Goal: Task Accomplishment & Management: Use online tool/utility

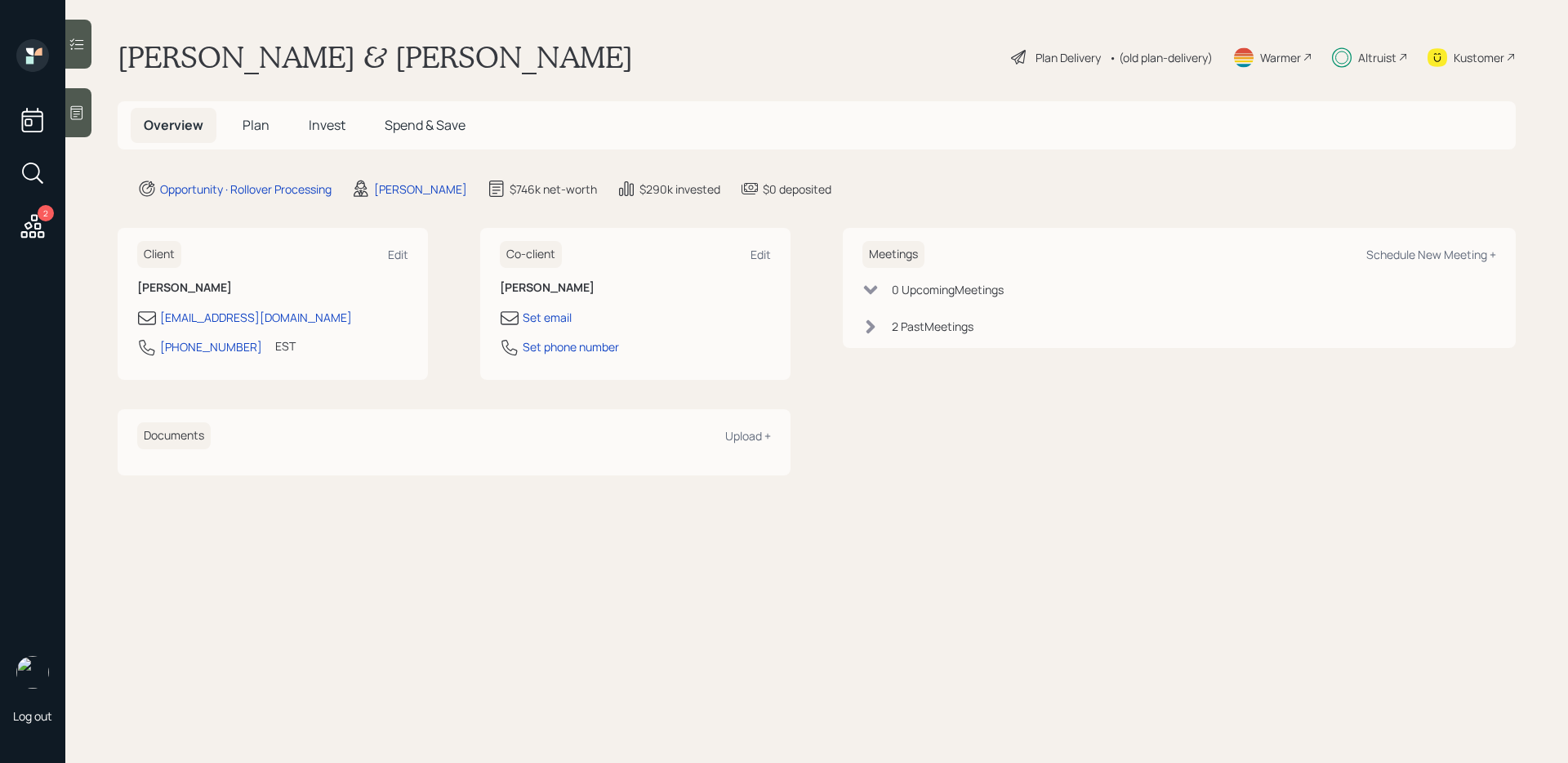
click at [80, 62] on div at bounding box center [78, 44] width 26 height 49
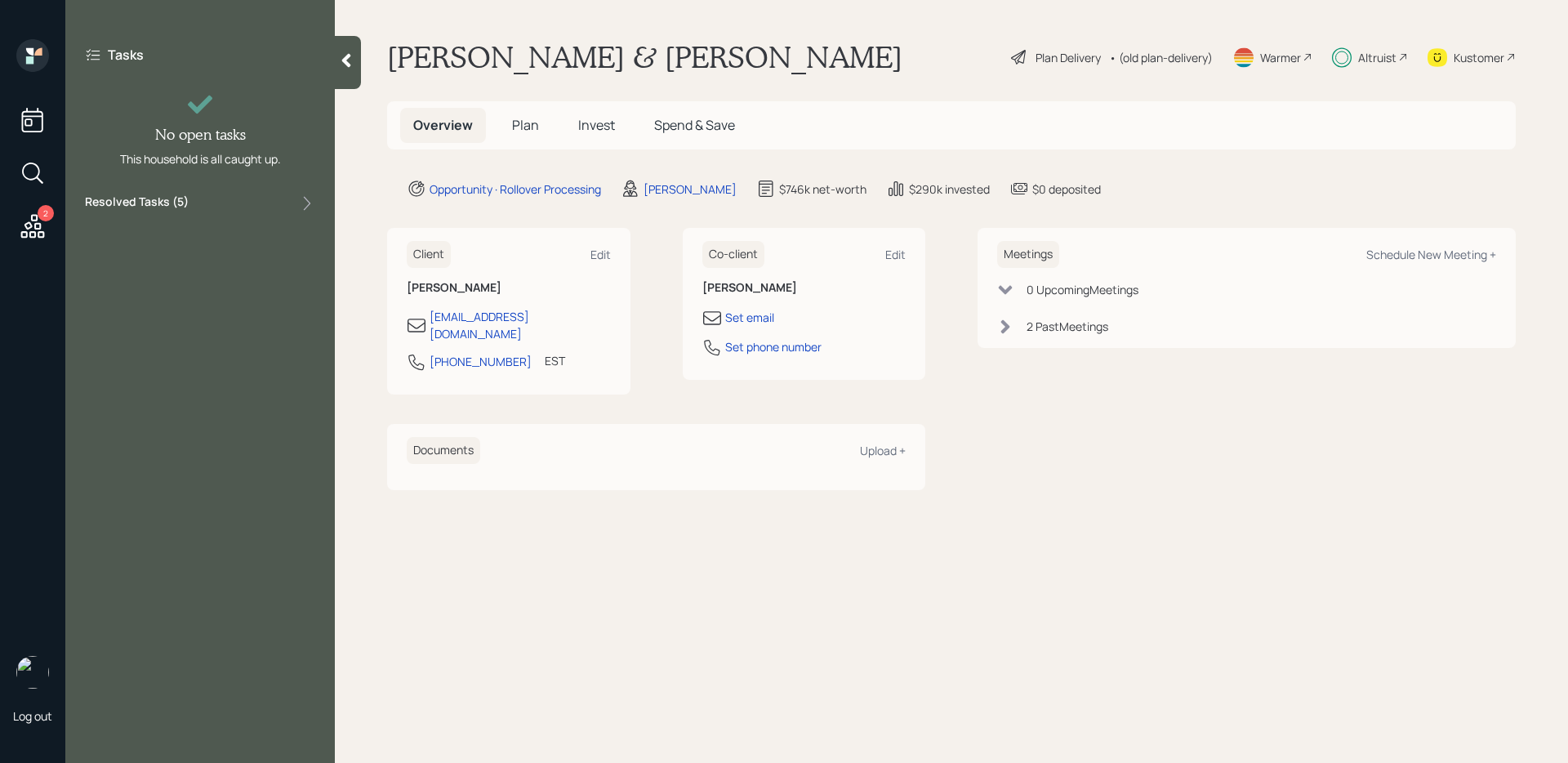
click at [166, 198] on label "Resolved Tasks ( 5 )" at bounding box center [137, 204] width 104 height 19
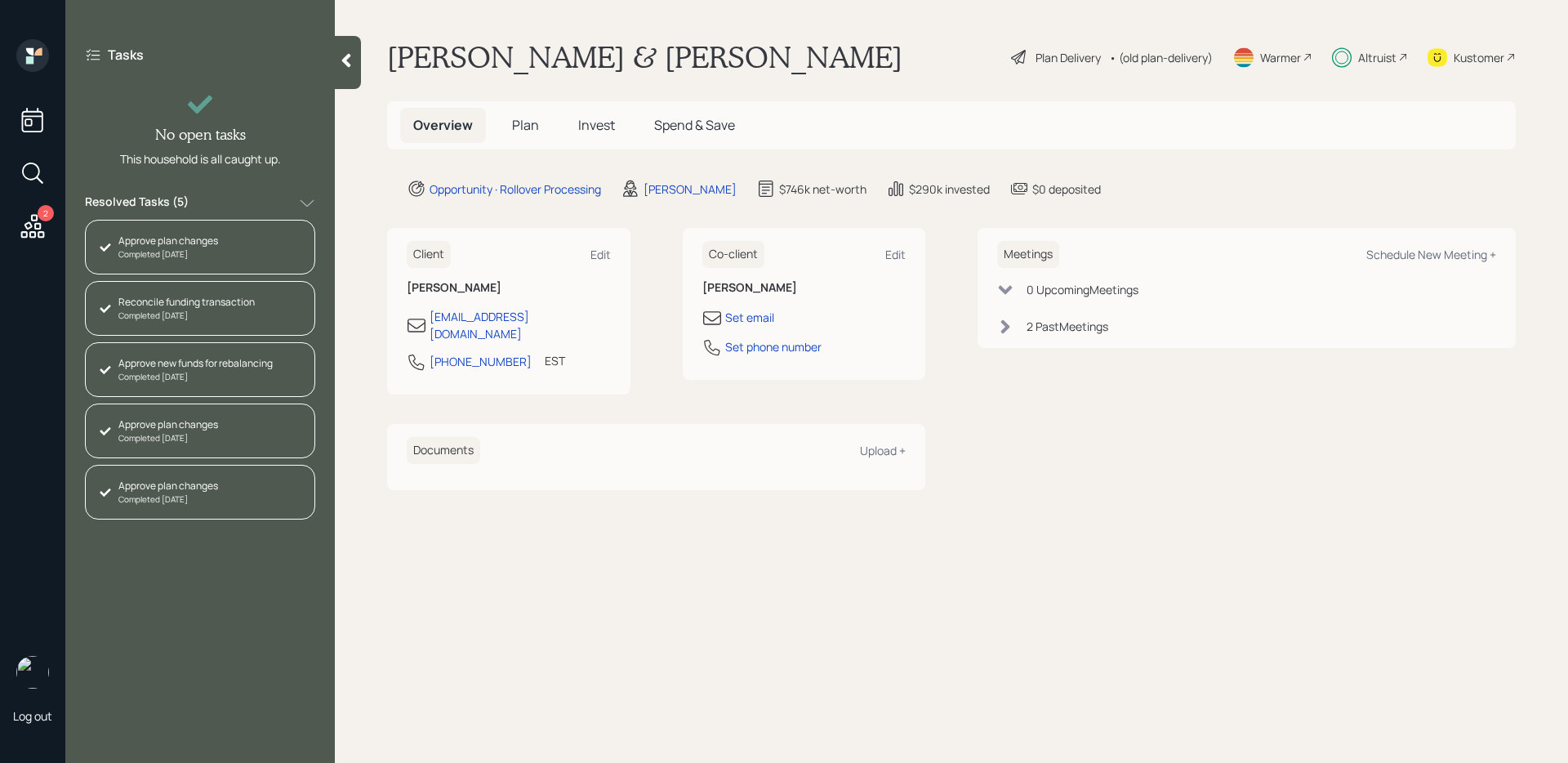
click at [539, 118] on h5 "Plan" at bounding box center [526, 125] width 53 height 35
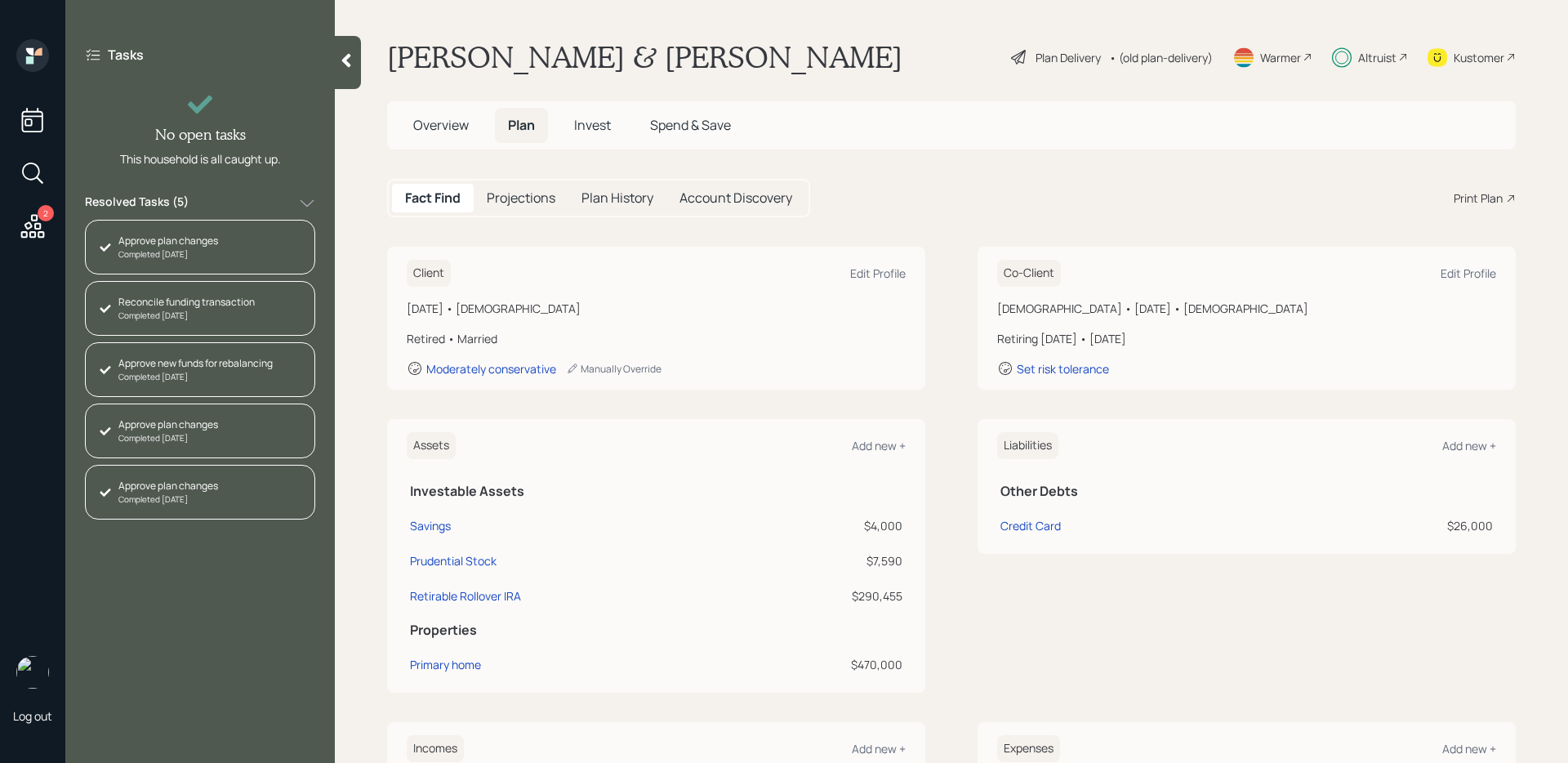
click at [548, 200] on h5 "Projections" at bounding box center [521, 198] width 69 height 16
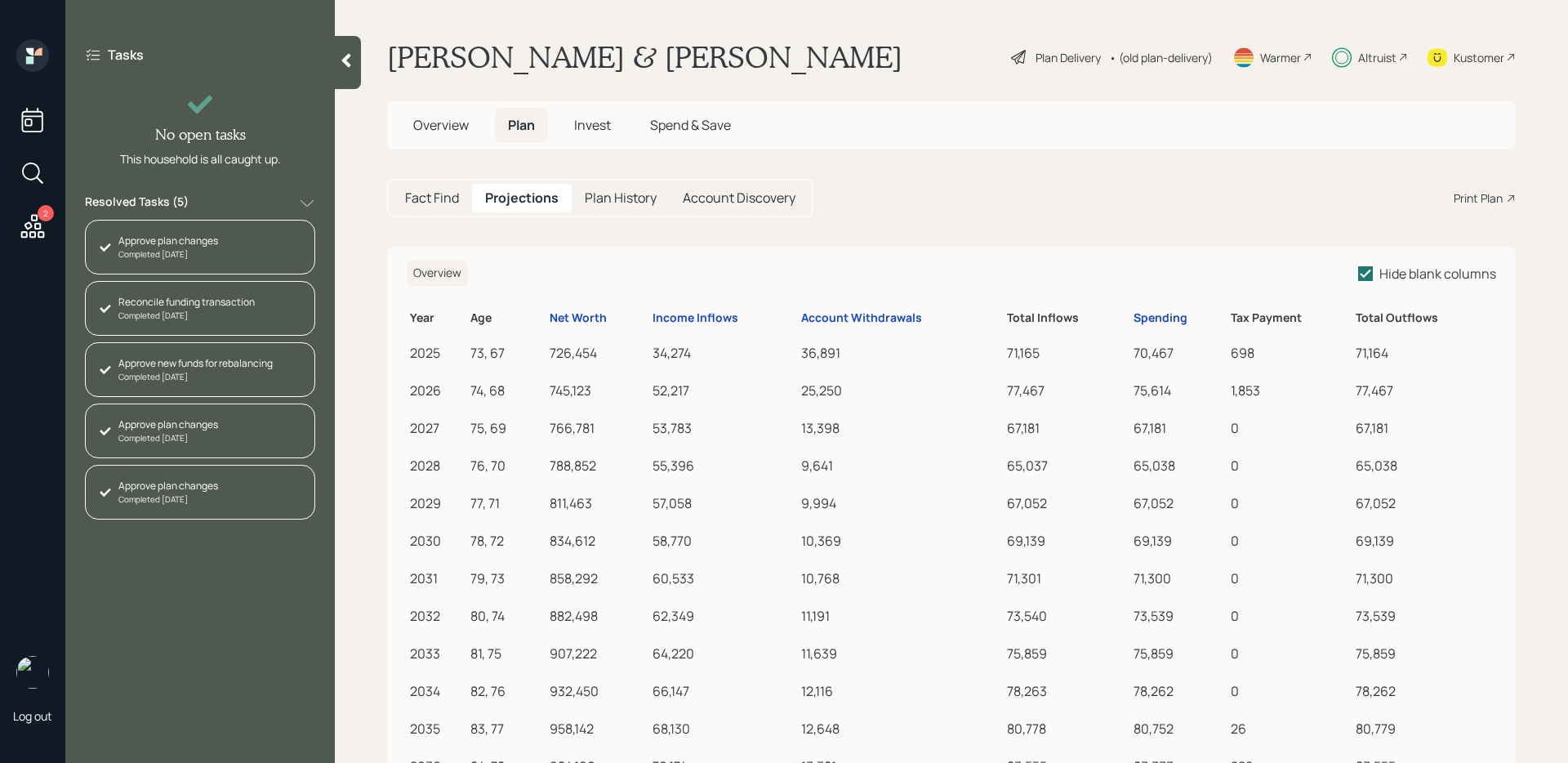
click at [638, 196] on h5 "Plan History" at bounding box center [621, 198] width 72 height 16
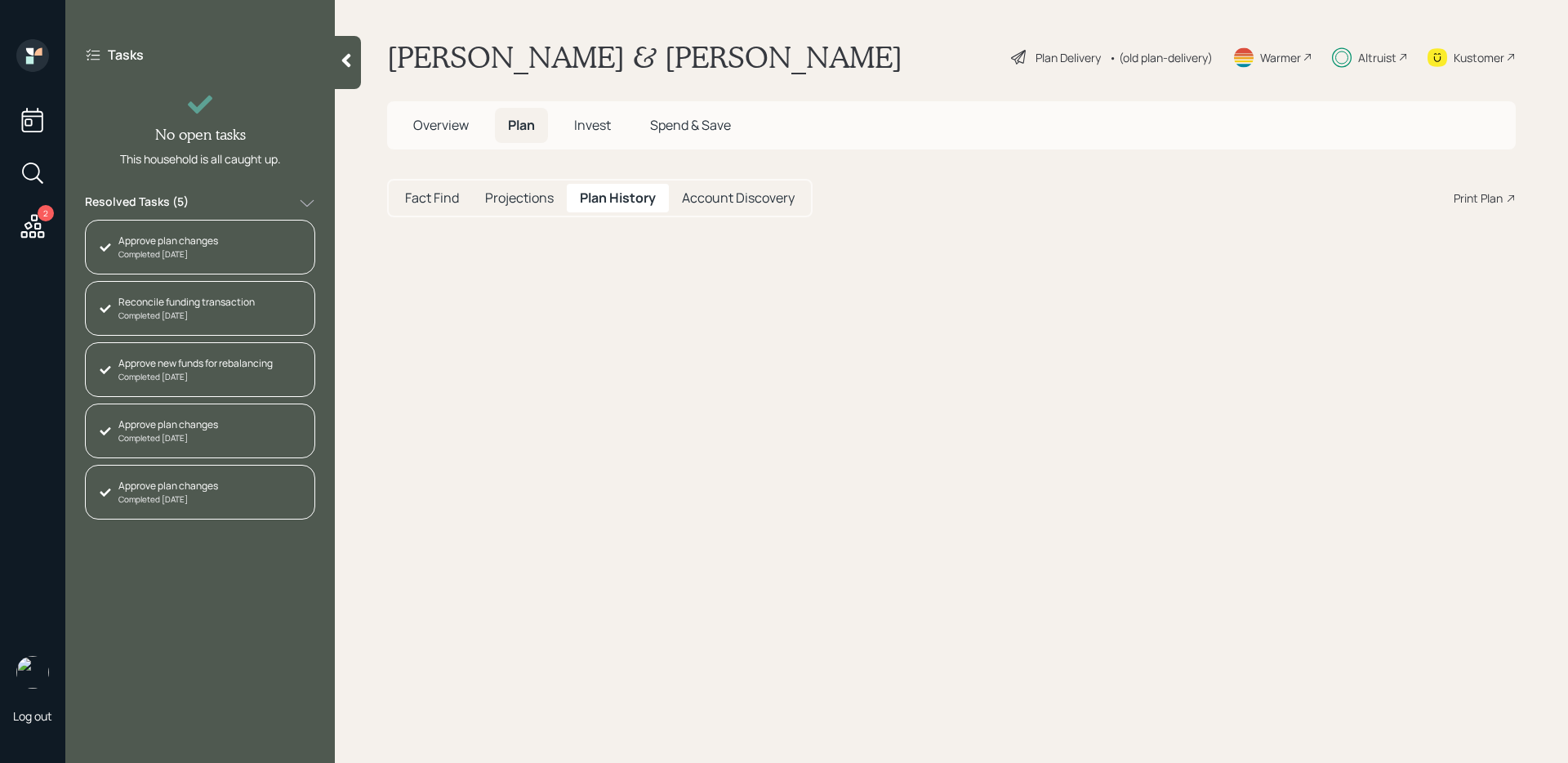
select select "9506b49d-f3e7-4e9c-b50a-51a3549807f5"
select select "a148cf23-24fe-445a-addf-3775f8a3cdab"
select select "d51d8e3b-69bc-495e-b675-94eb19672040"
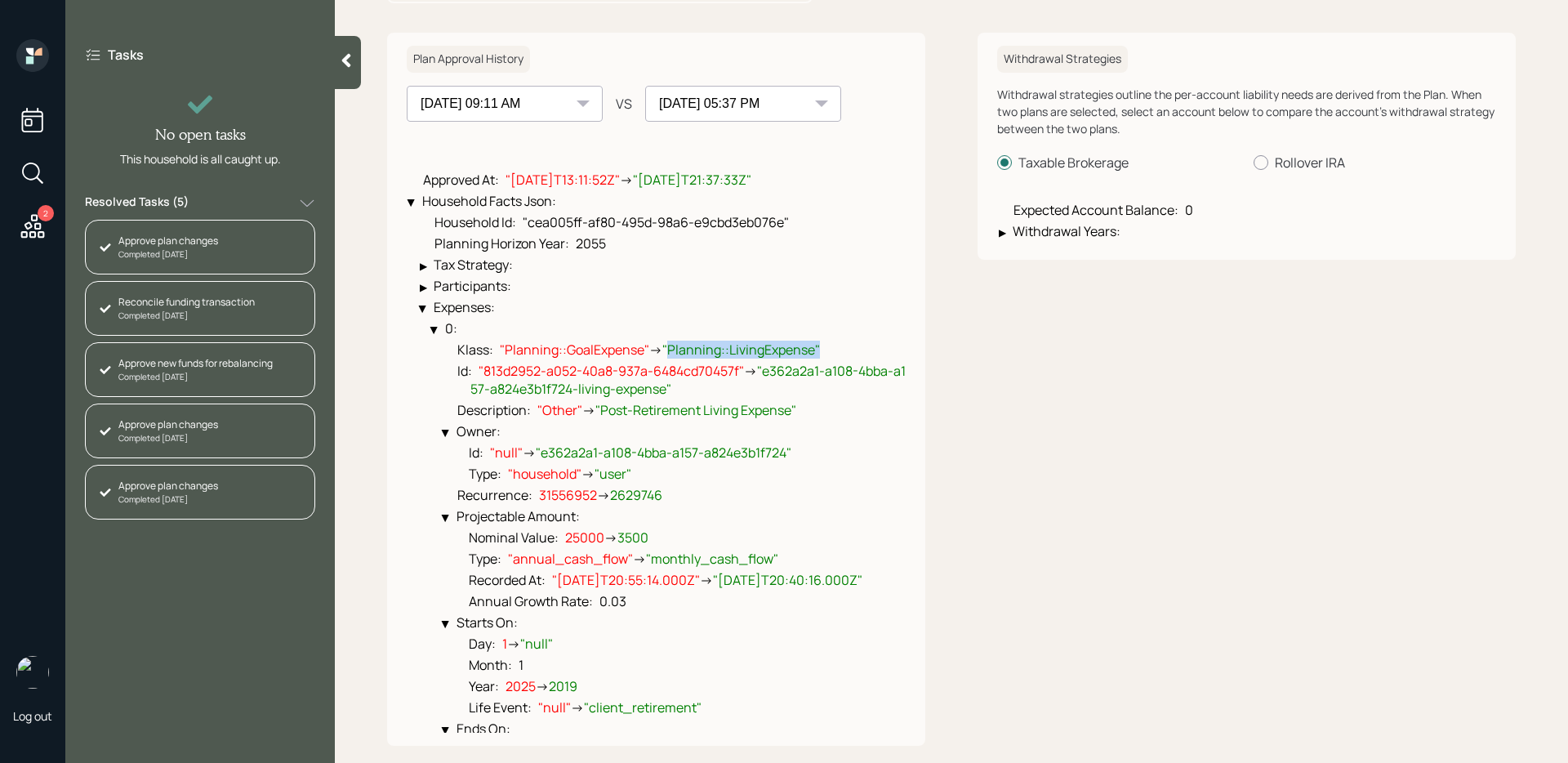
drag, startPoint x: 670, startPoint y: 351, endPoint x: 865, endPoint y: 348, distance: 195.0
click at [865, 348] on li "Klass : "Planning::GoalExpense" → "Planning::LivingExpense"" at bounding box center [673, 348] width 463 height 21
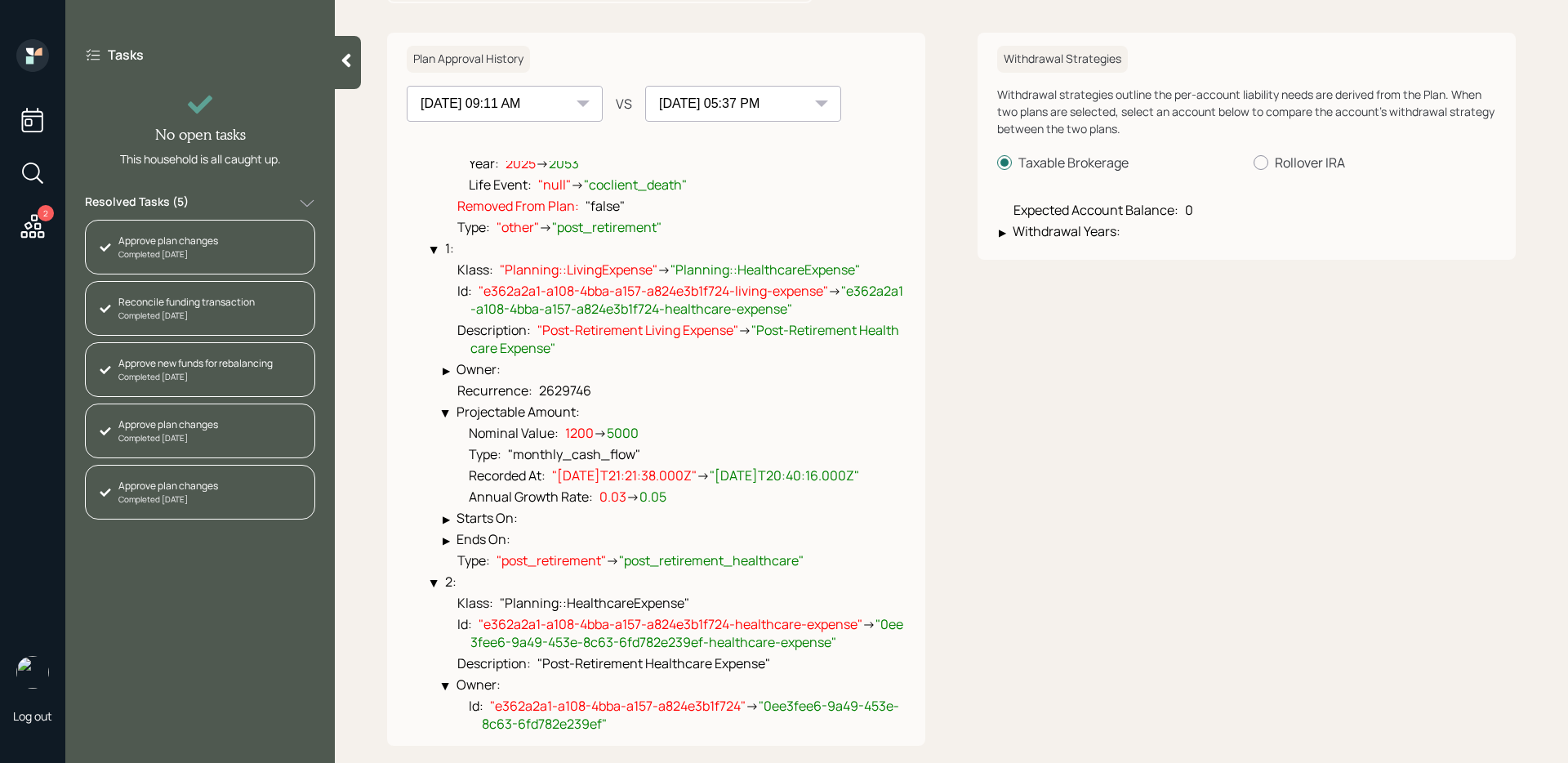
scroll to position [633, 0]
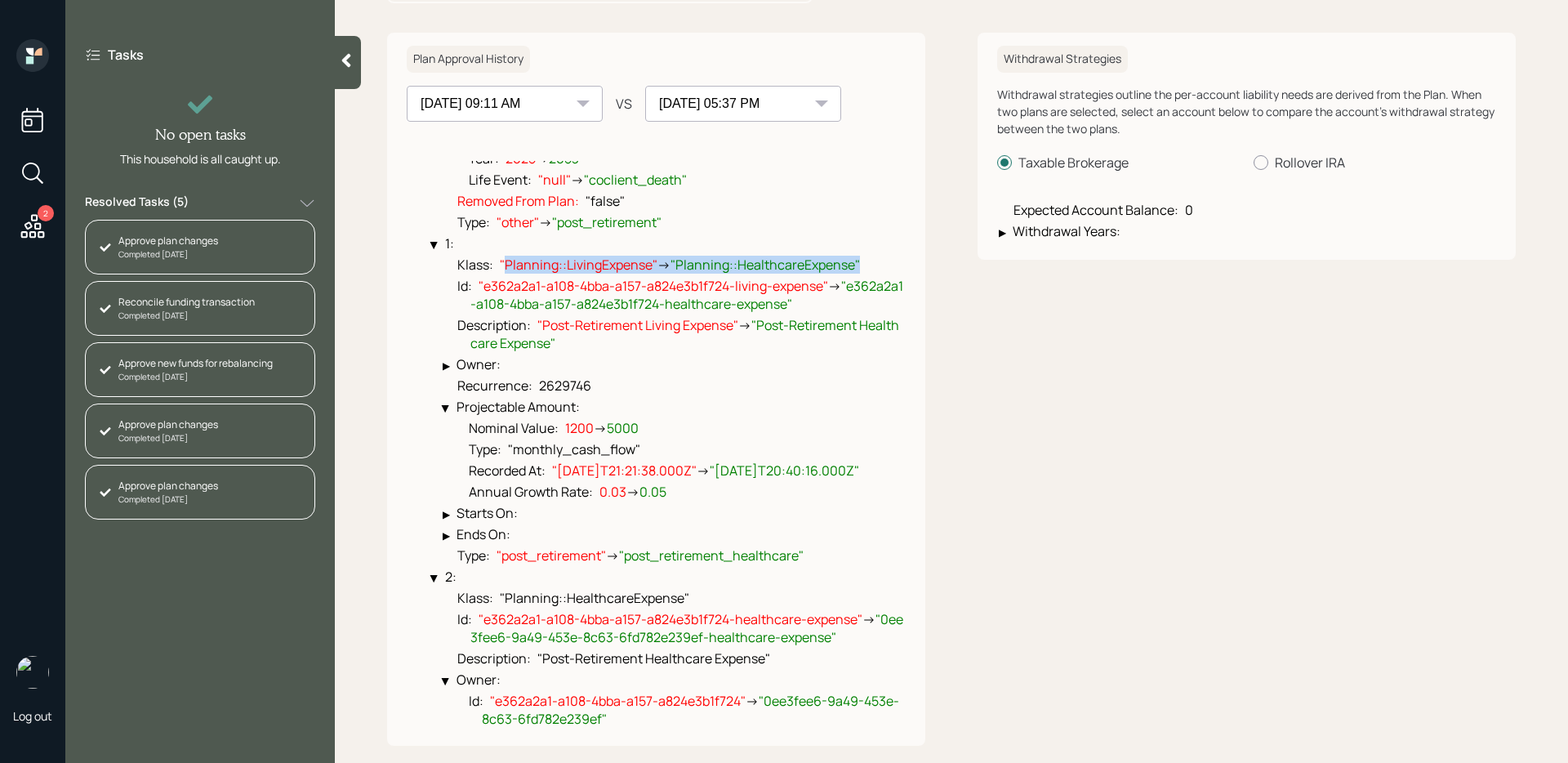
drag, startPoint x: 504, startPoint y: 286, endPoint x: 669, endPoint y: 293, distance: 165.1
click at [669, 293] on ul "Klass : "Planning::LivingExpense" → "Planning::HealthcareExpense" Id : "e362a2a…" at bounding box center [668, 408] width 474 height 312
click at [639, 273] on span ""Planning::LivingExpense"" at bounding box center [578, 265] width 158 height 18
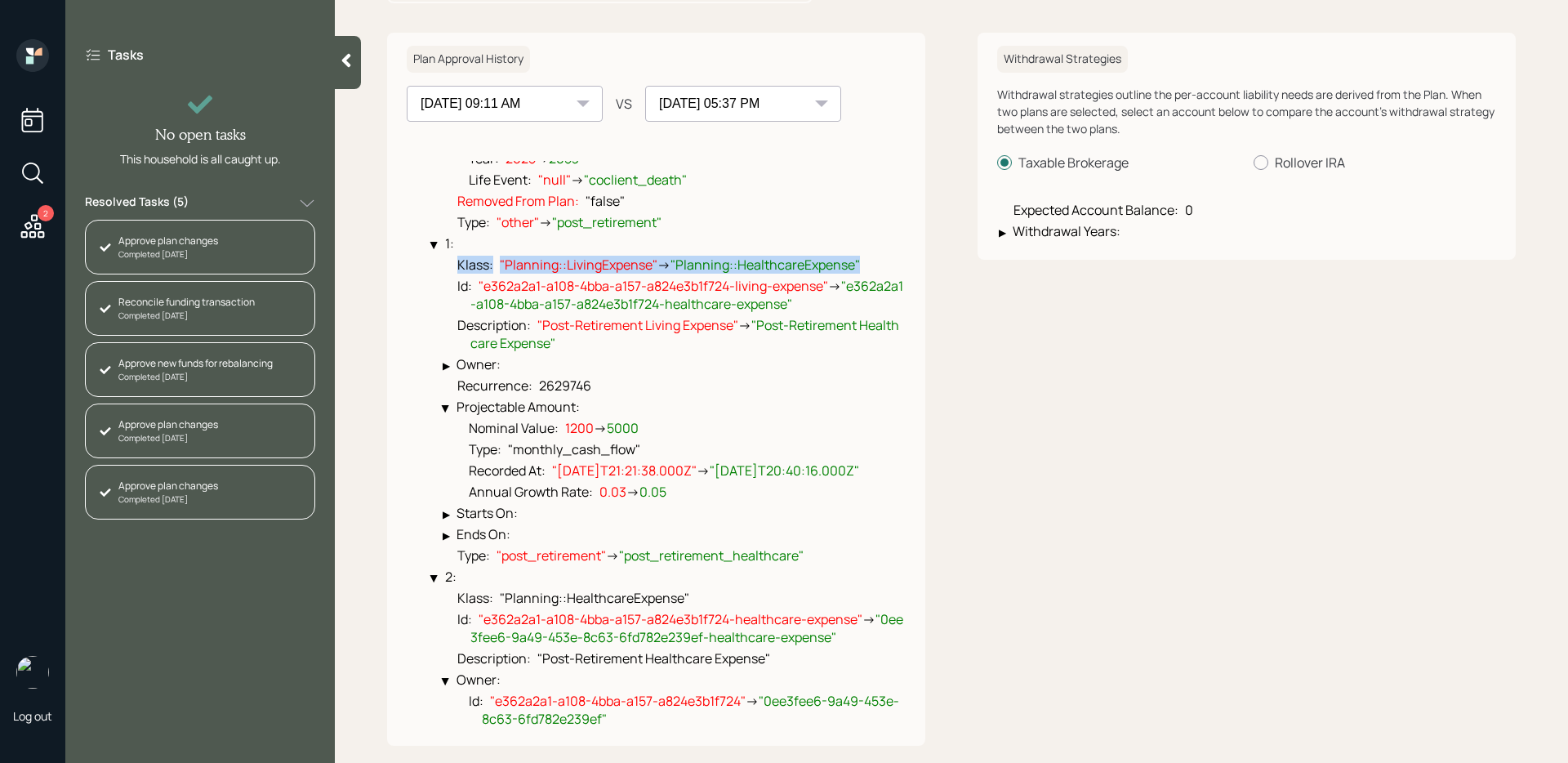
click at [602, 273] on span ""Planning::LivingExpense"" at bounding box center [578, 265] width 158 height 18
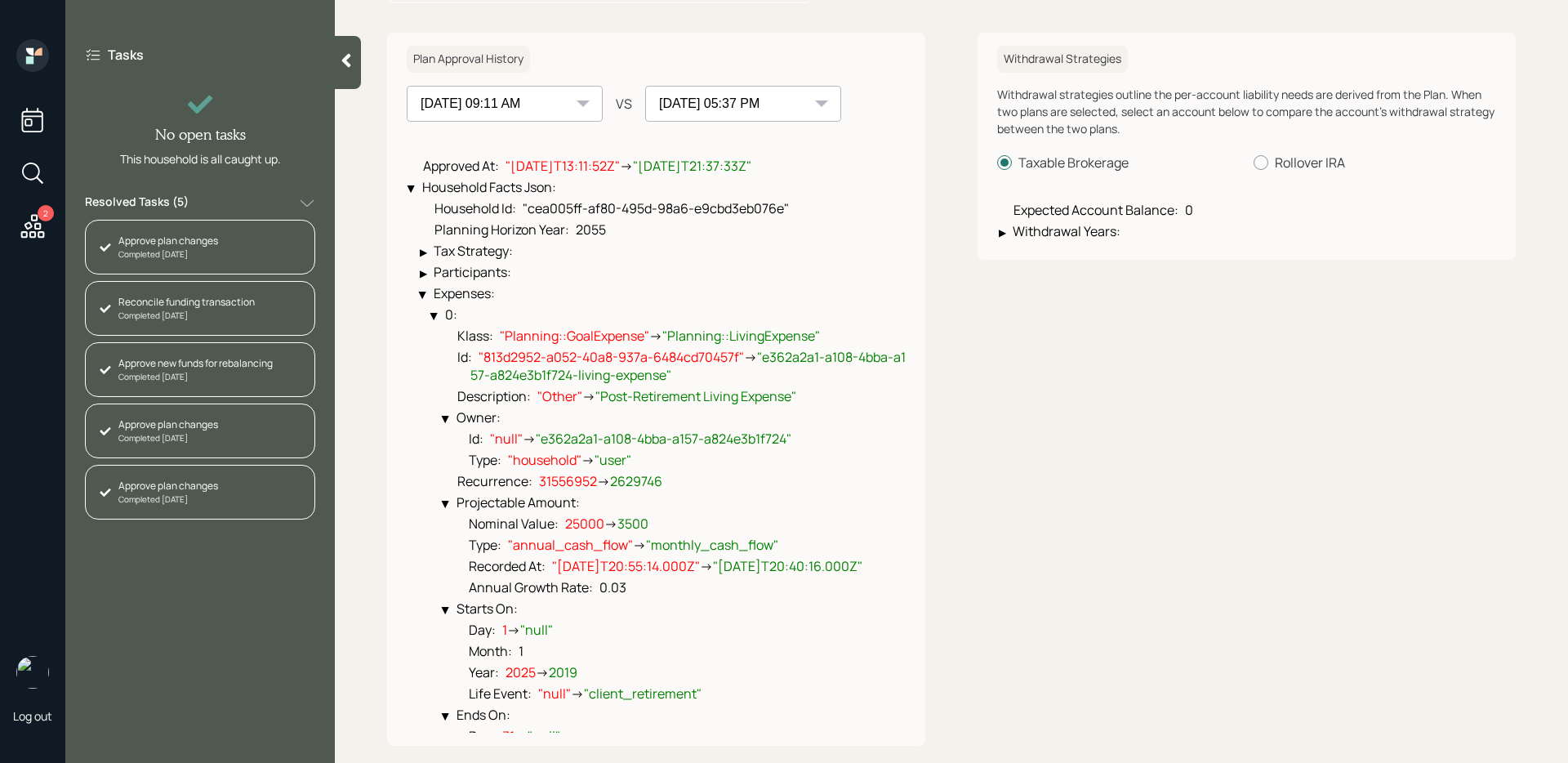
scroll to position [4, 0]
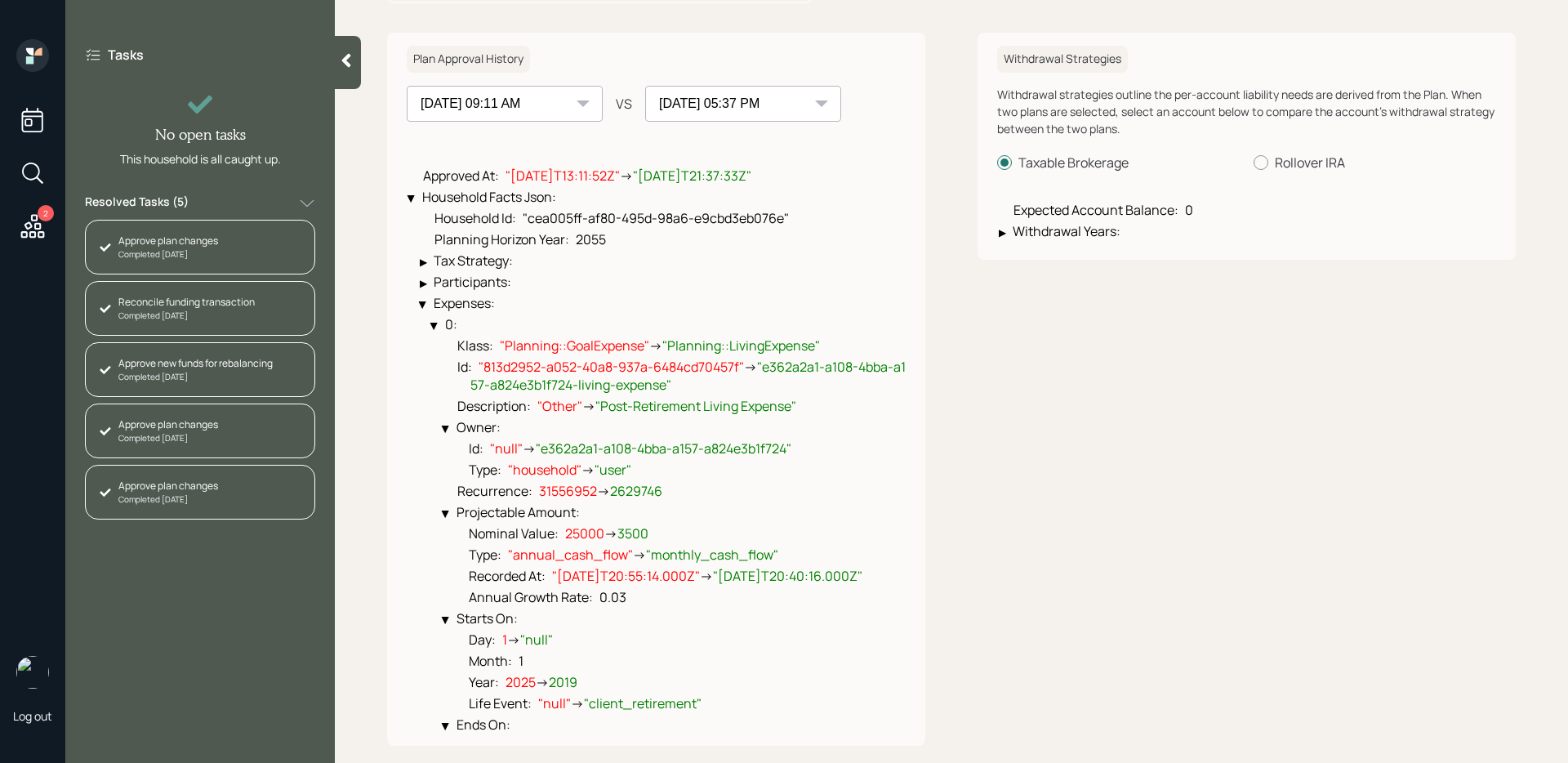
click at [519, 365] on span ""813d2952-a052-40a8-937a-6484cd70457f"" at bounding box center [611, 366] width 266 height 18
drag, startPoint x: 519, startPoint y: 365, endPoint x: 678, endPoint y: 364, distance: 159.0
click at [678, 364] on span ""813d2952-a052-40a8-937a-6484cd70457f"" at bounding box center [611, 366] width 266 height 18
click at [794, 368] on span ""e362a2a1-a108-4bba-a157-a824e3b1f724-living-expense"" at bounding box center [688, 375] width 435 height 36
drag, startPoint x: 794, startPoint y: 368, endPoint x: 639, endPoint y: 381, distance: 155.5
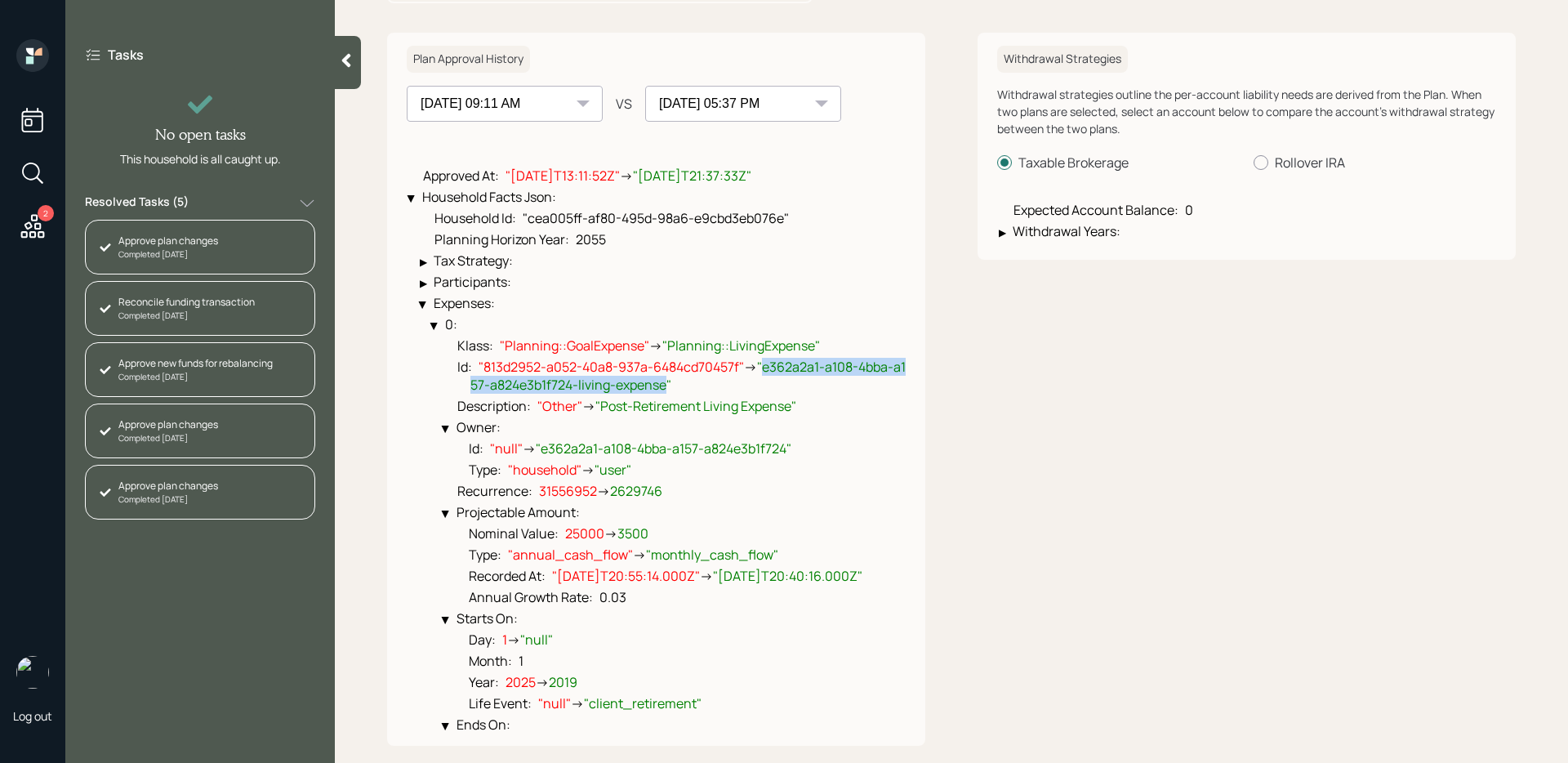
click at [639, 381] on span ""e362a2a1-a108-4bba-a157-a824e3b1f724-living-expense"" at bounding box center [688, 375] width 435 height 36
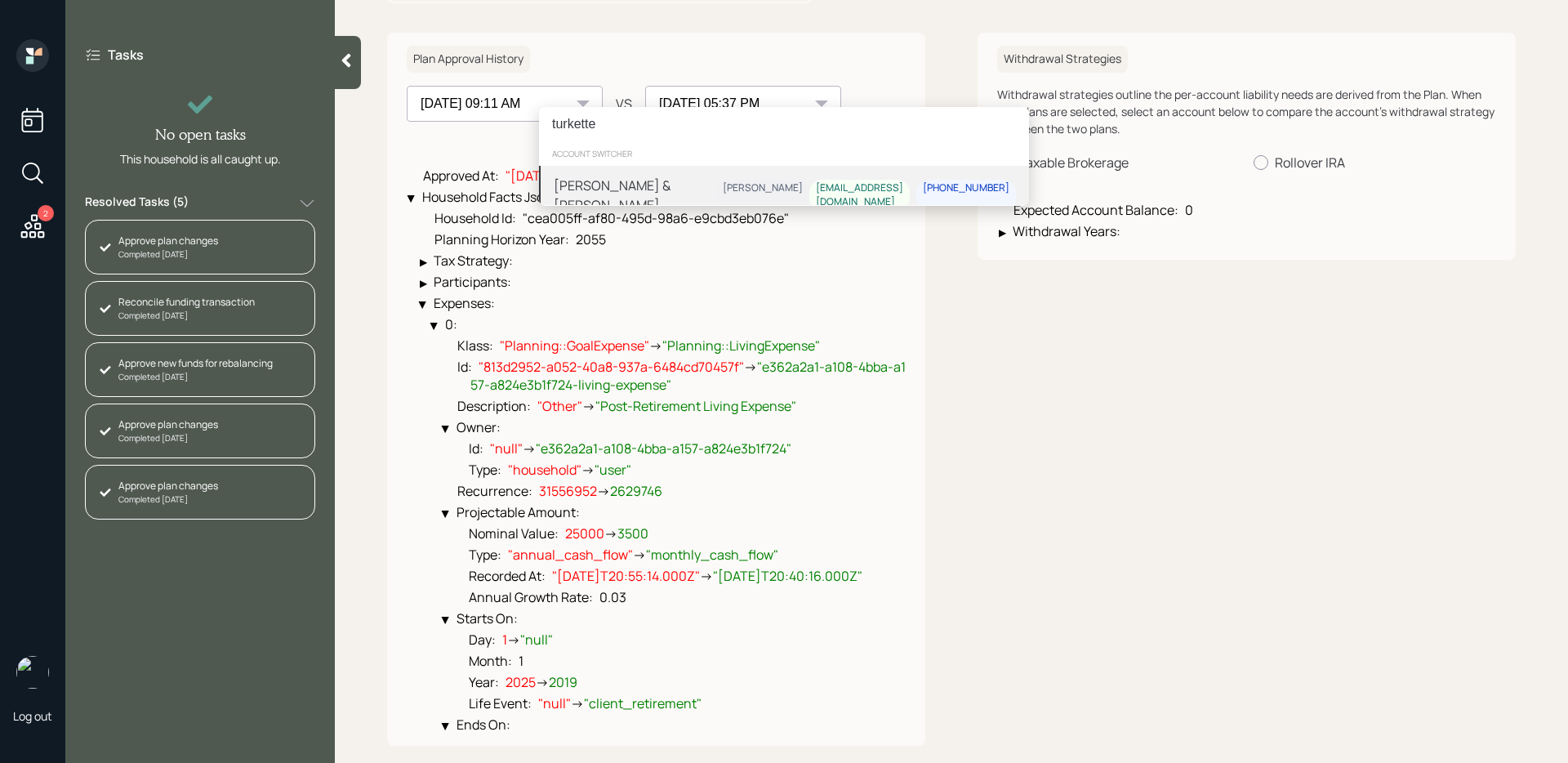
type input "turkette"
